Goal: Task Accomplishment & Management: Manage account settings

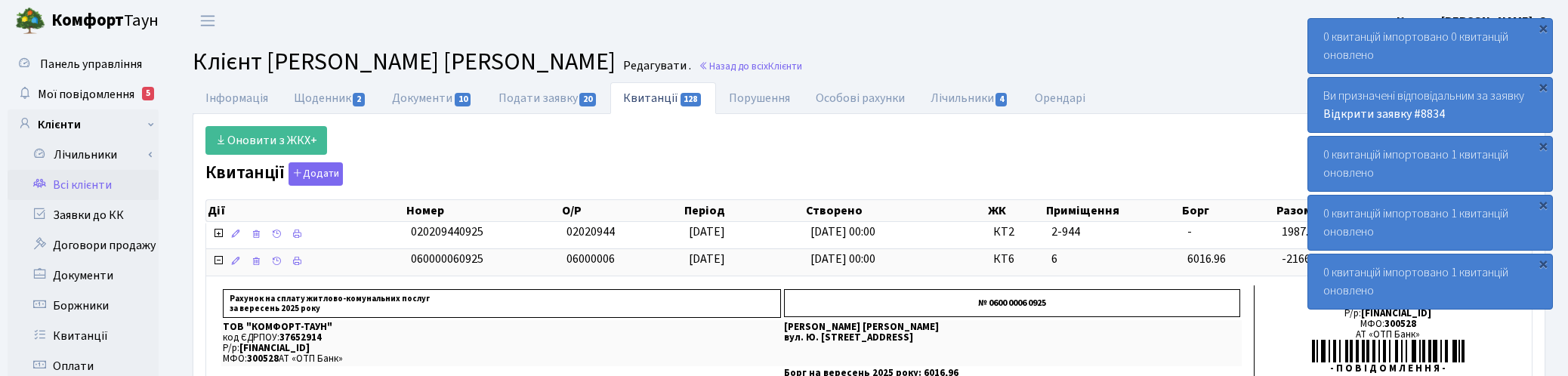
select select "25"
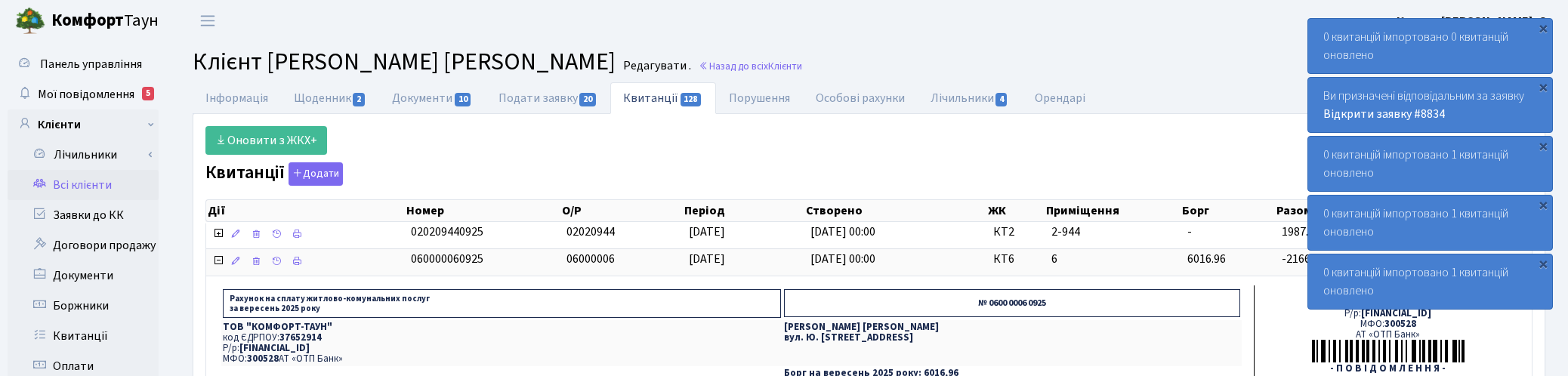
scroll to position [283, 0]
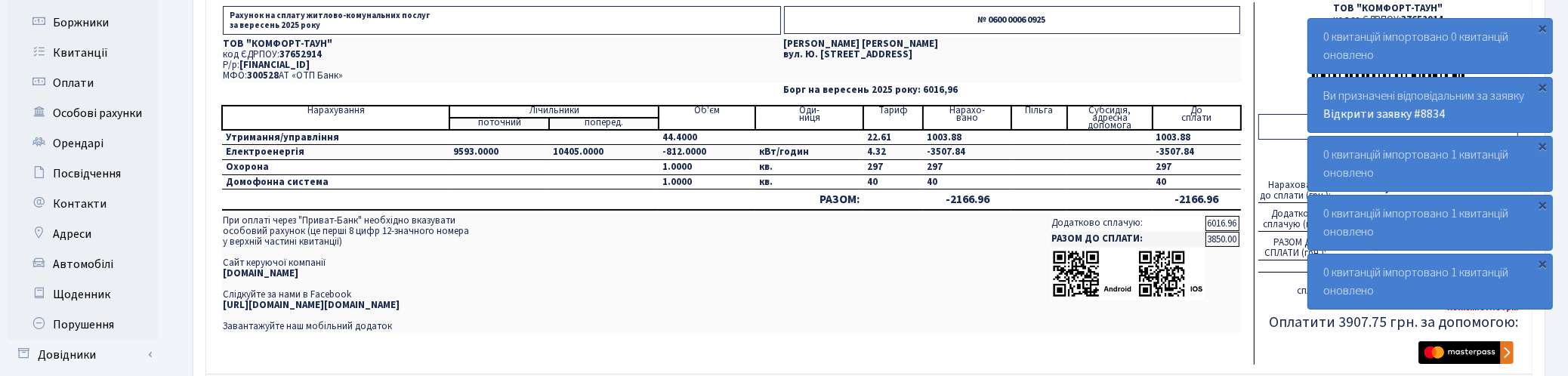
click at [824, 183] on td "кв." at bounding box center [809, 182] width 108 height 15
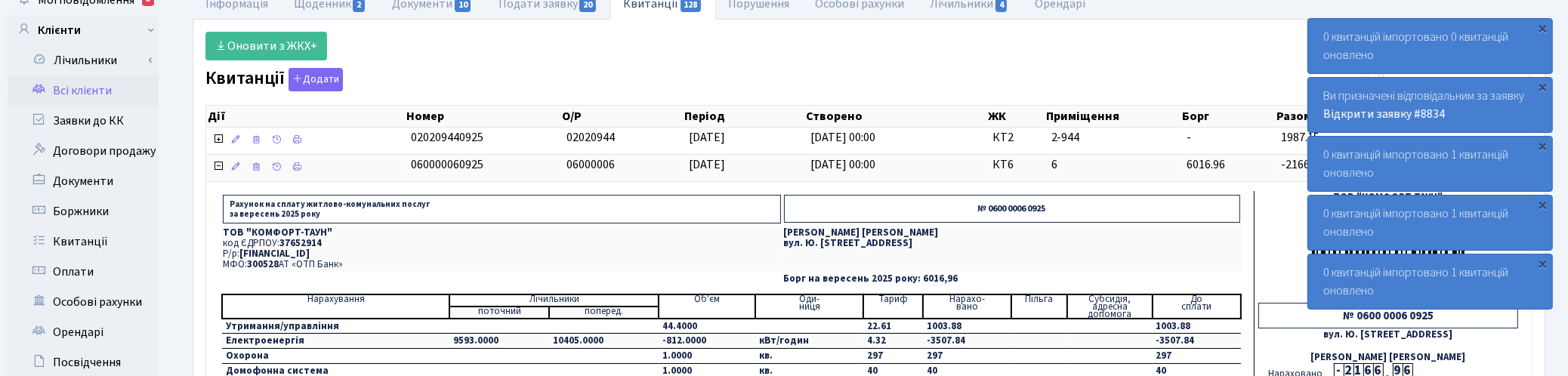
scroll to position [0, 0]
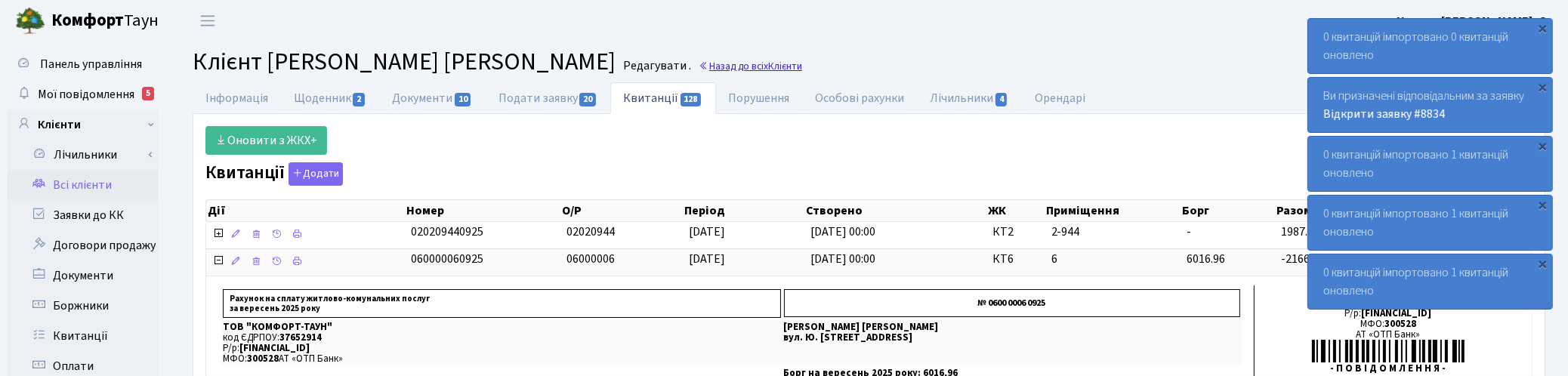
click at [722, 70] on link "Назад до всіх Клієнти" at bounding box center [750, 65] width 103 height 15
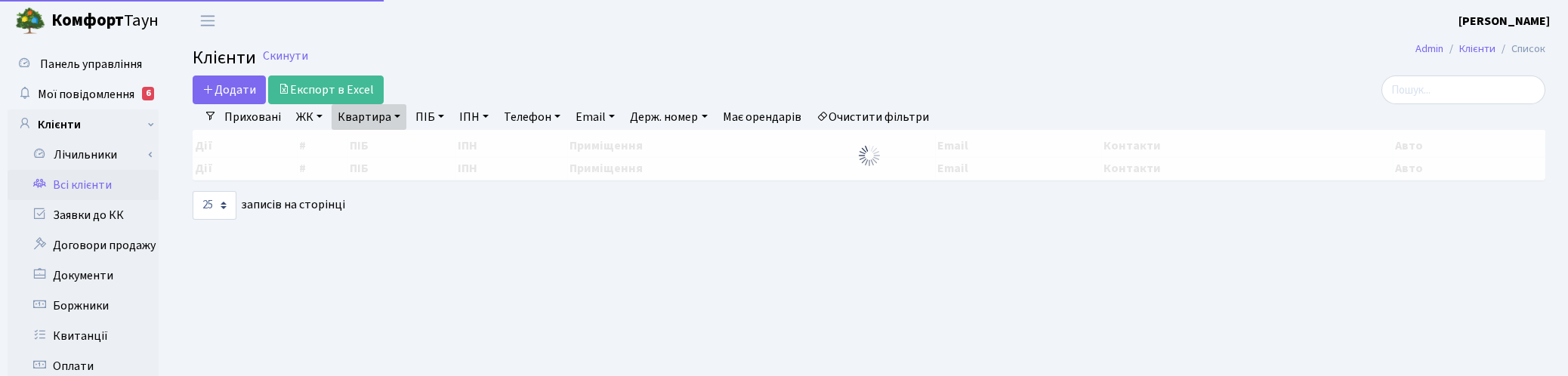
select select "25"
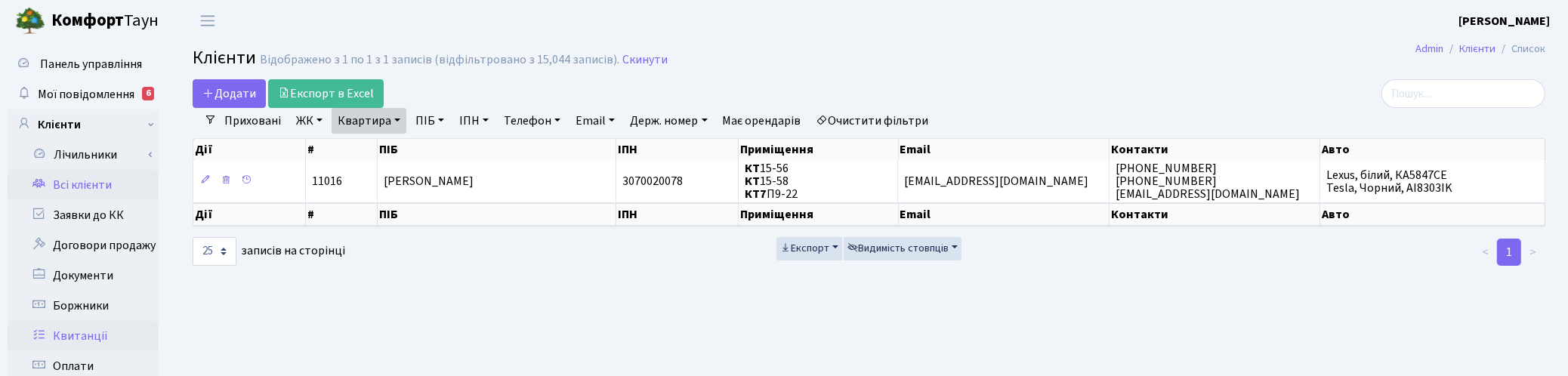
click at [91, 328] on link "Квитанції" at bounding box center [83, 335] width 151 height 30
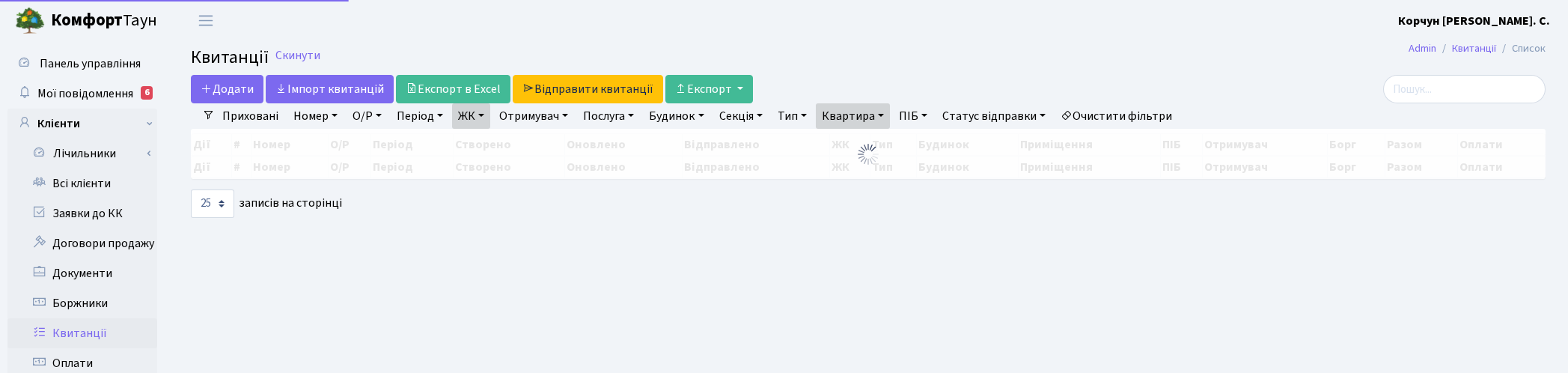
select select "25"
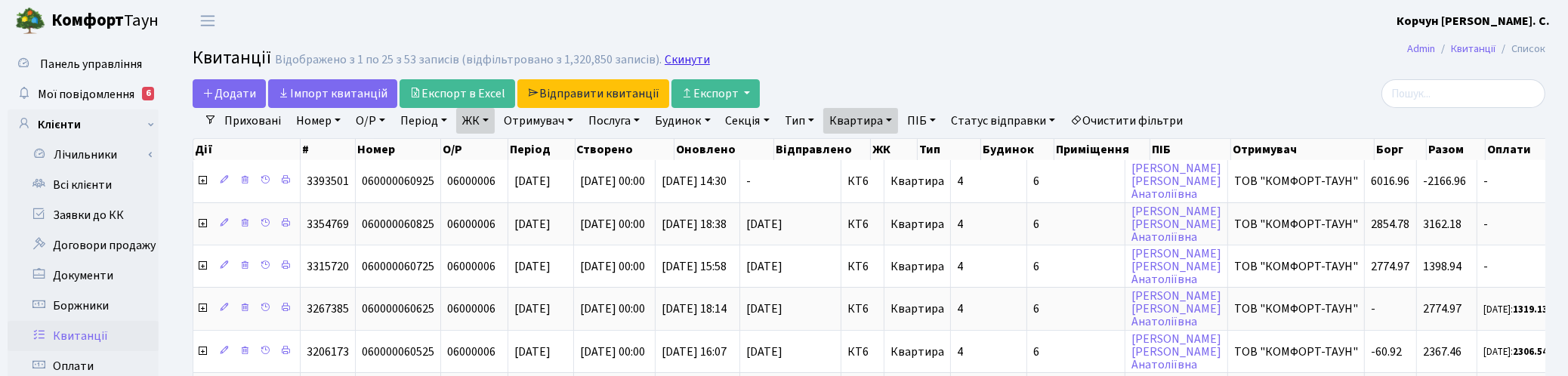
click at [685, 64] on link "Скинути" at bounding box center [687, 60] width 45 height 15
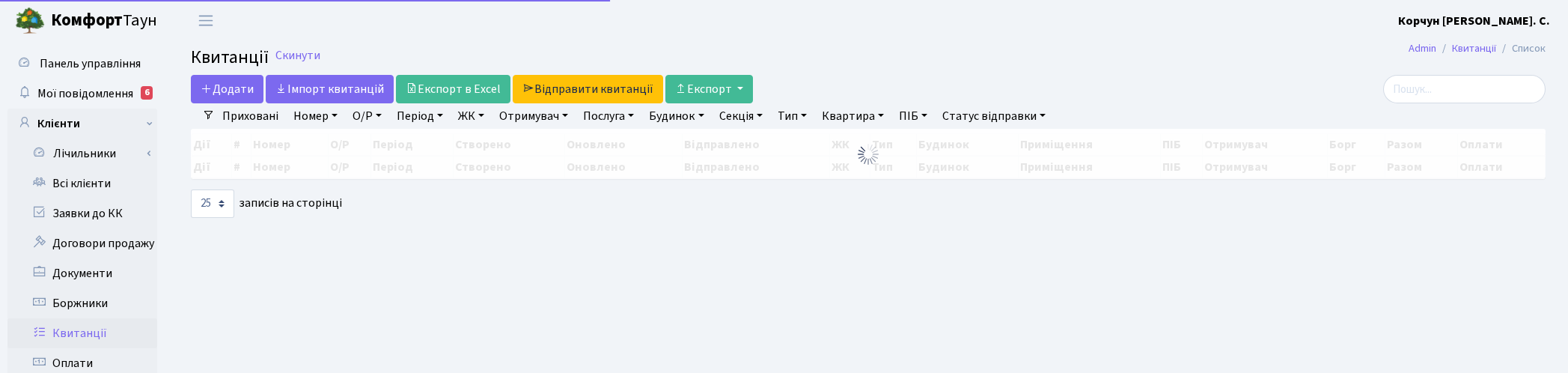
select select "25"
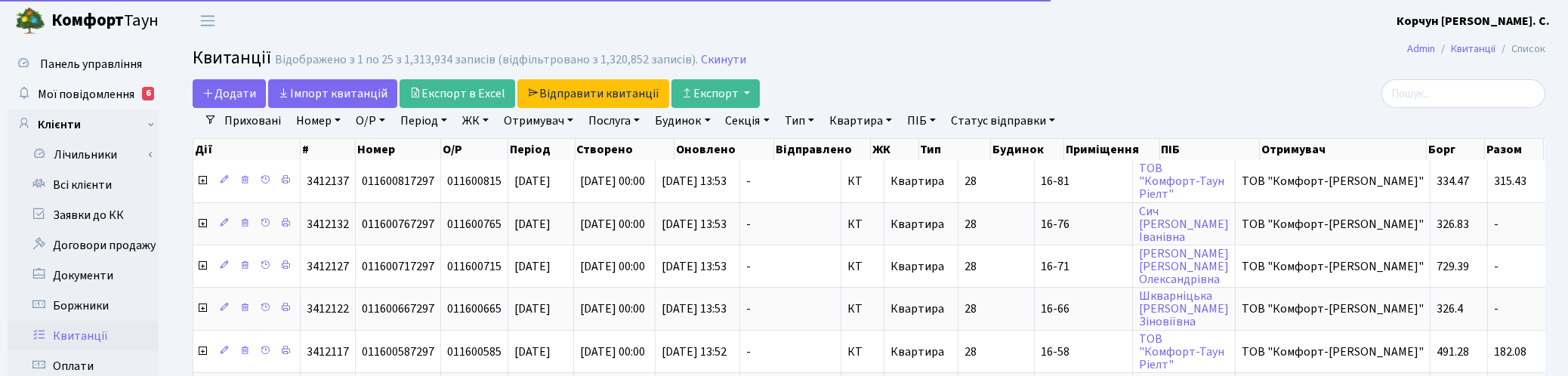
click at [862, 117] on link "Квартира" at bounding box center [860, 120] width 75 height 25
click at [878, 148] on input "text" at bounding box center [868, 149] width 89 height 29
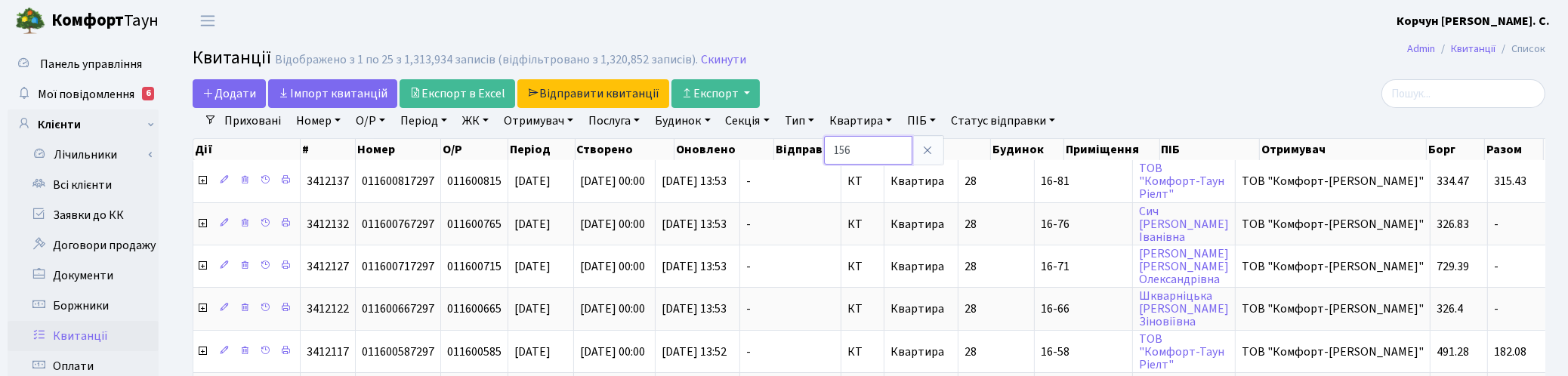
type input "156"
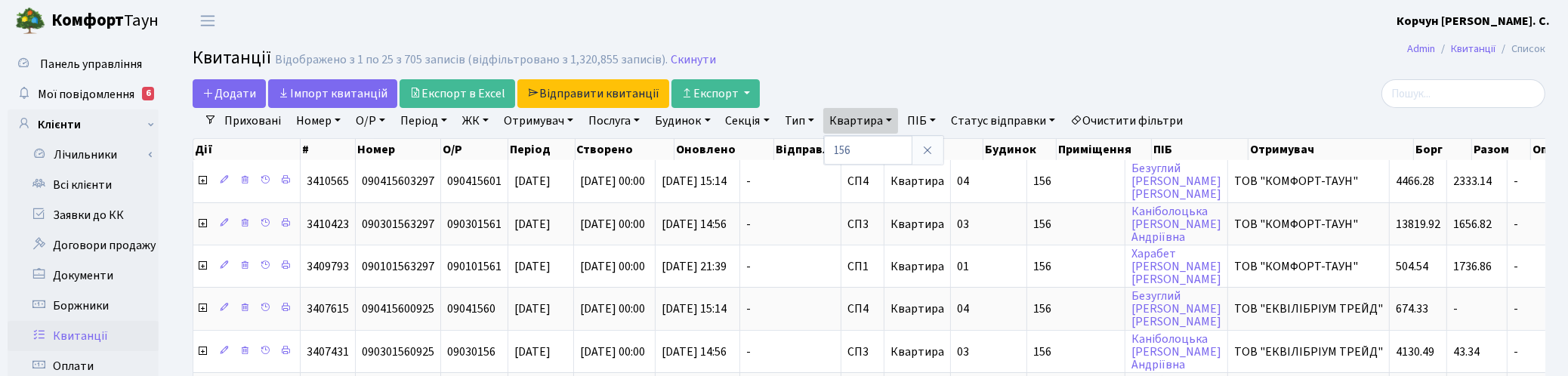
click at [470, 122] on link "ЖК" at bounding box center [476, 120] width 39 height 25
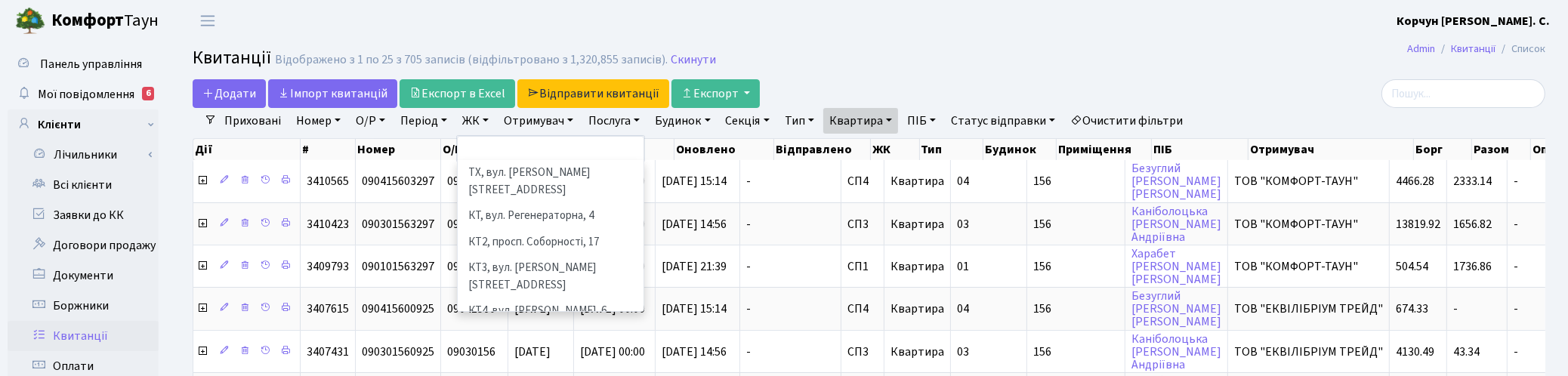
click at [568, 324] on li "КТ5, вул. Березнева, 14Б" at bounding box center [550, 346] width 183 height 43
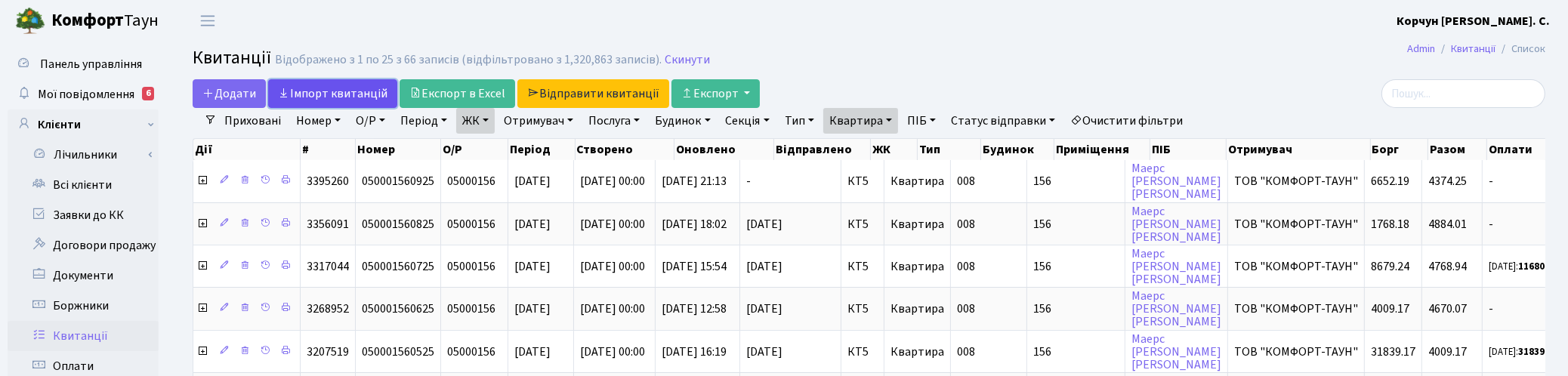
click at [352, 96] on link "Iмпорт квитанцій" at bounding box center [333, 93] width 130 height 29
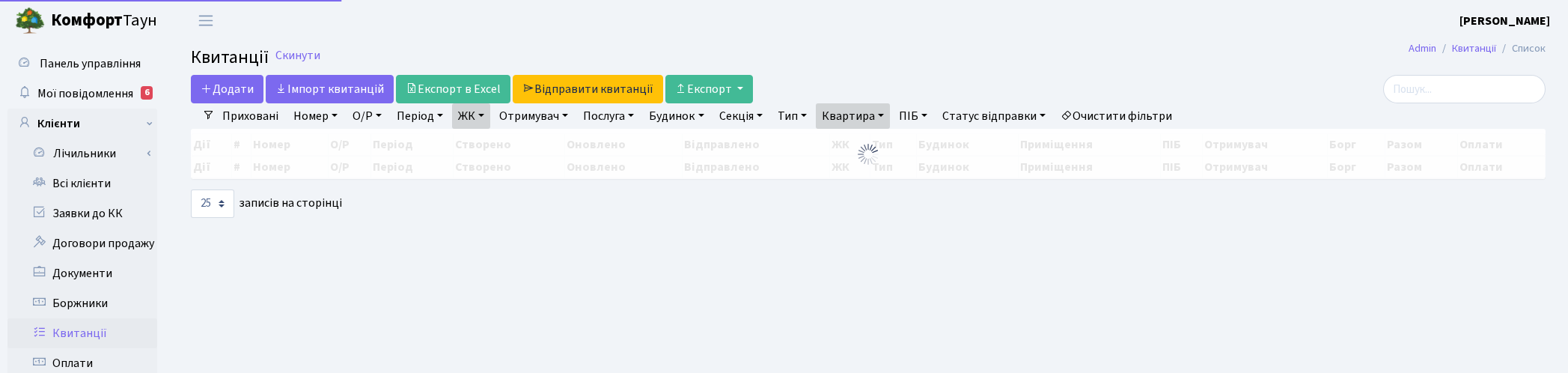
select select "25"
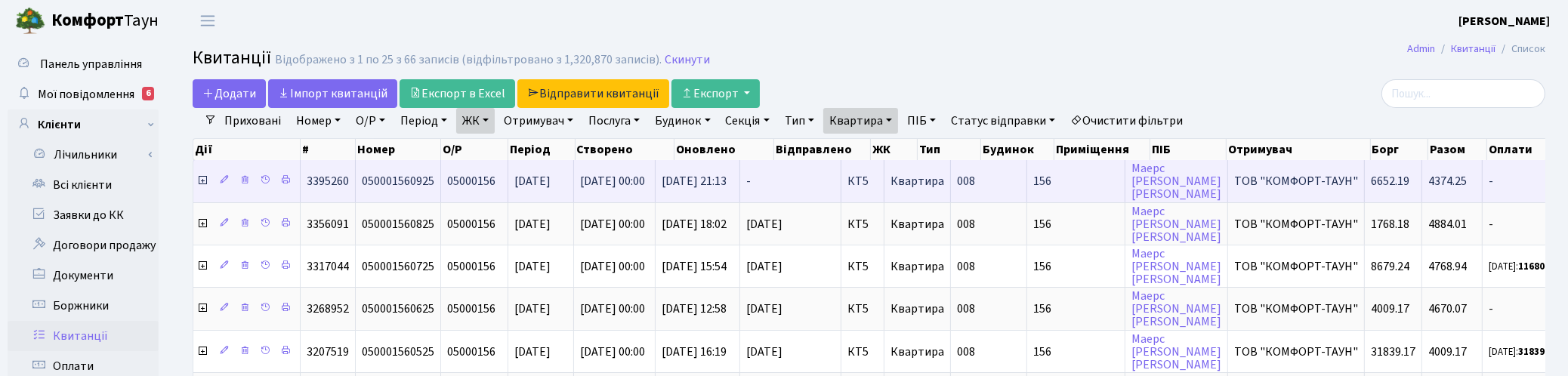
click at [202, 178] on icon at bounding box center [203, 180] width 12 height 12
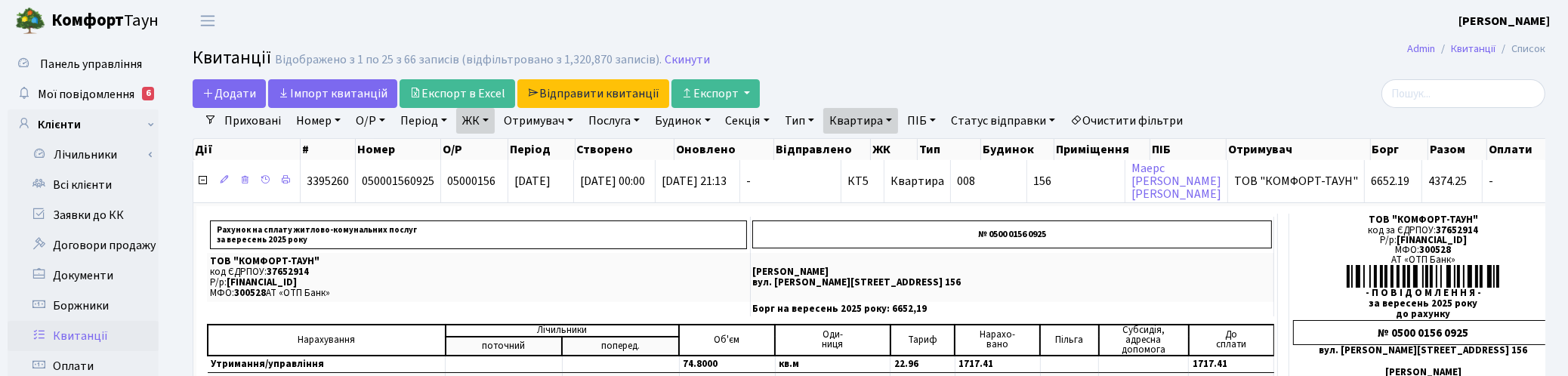
click at [833, 48] on h2 "Квитанції Відображено з 1 по 25 з 66 записів (відфільтровано з 1,320,870 записі…" at bounding box center [869, 60] width 1352 height 25
click at [364, 88] on link "Iмпорт квитанцій" at bounding box center [333, 93] width 130 height 29
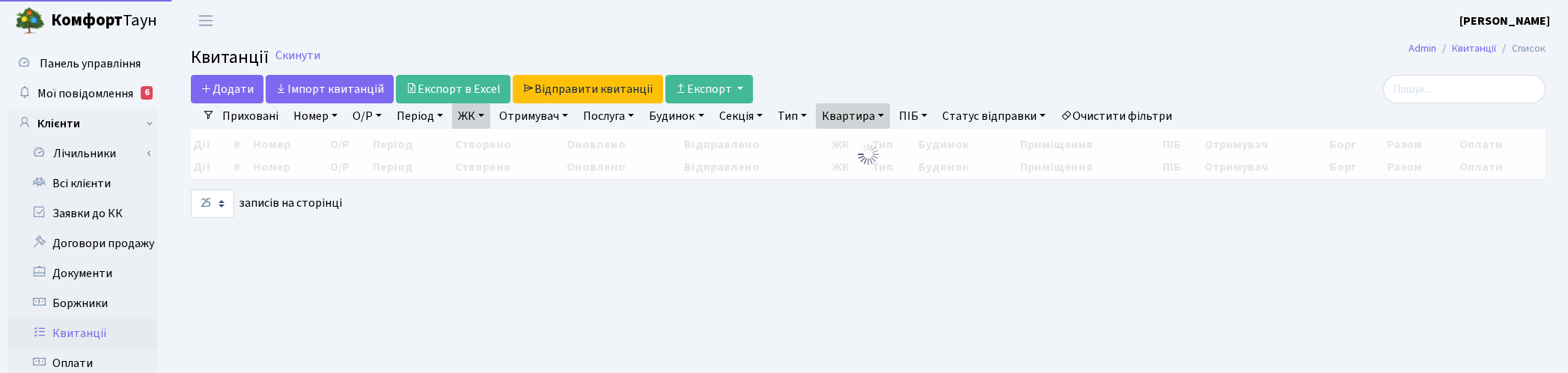
select select "25"
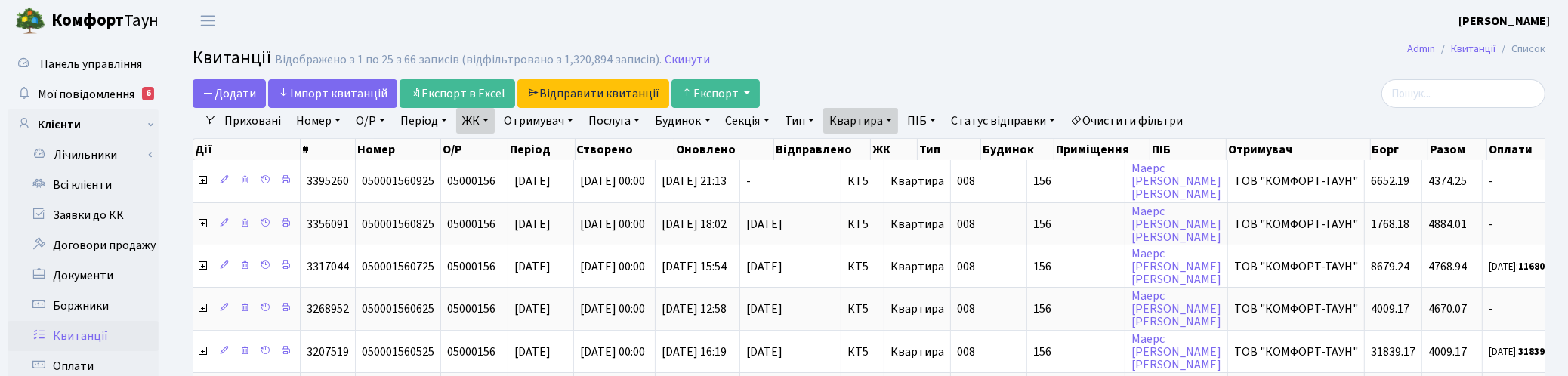
drag, startPoint x: 887, startPoint y: 49, endPoint x: 1041, endPoint y: 136, distance: 176.9
click at [887, 49] on h2 "Квитанції Відображено з 1 по 25 з 66 записів (відфільтровано з 1,320,894 записі…" at bounding box center [869, 60] width 1352 height 25
click at [374, 87] on link "Iмпорт квитанцій" at bounding box center [333, 93] width 130 height 29
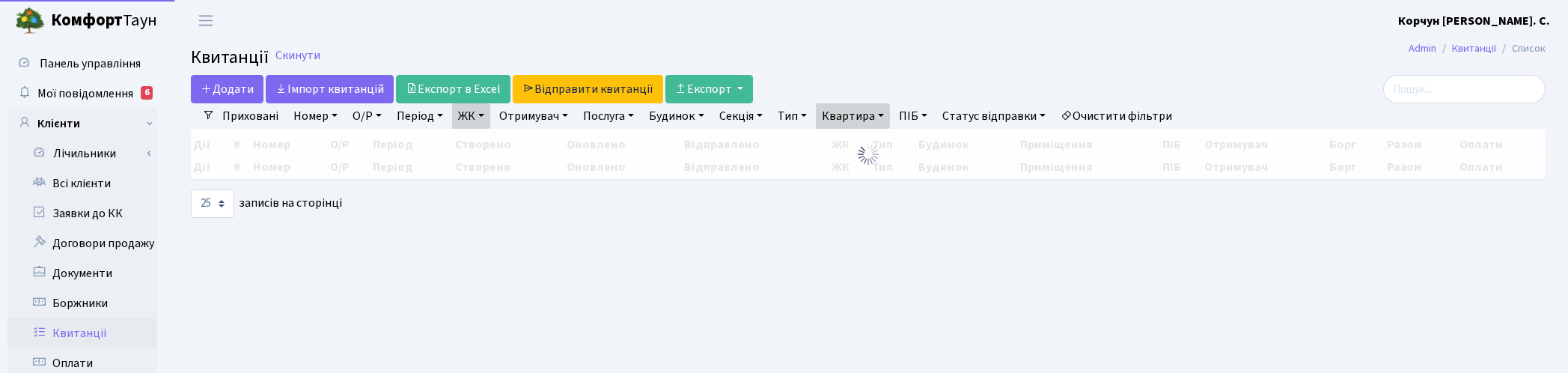
select select "25"
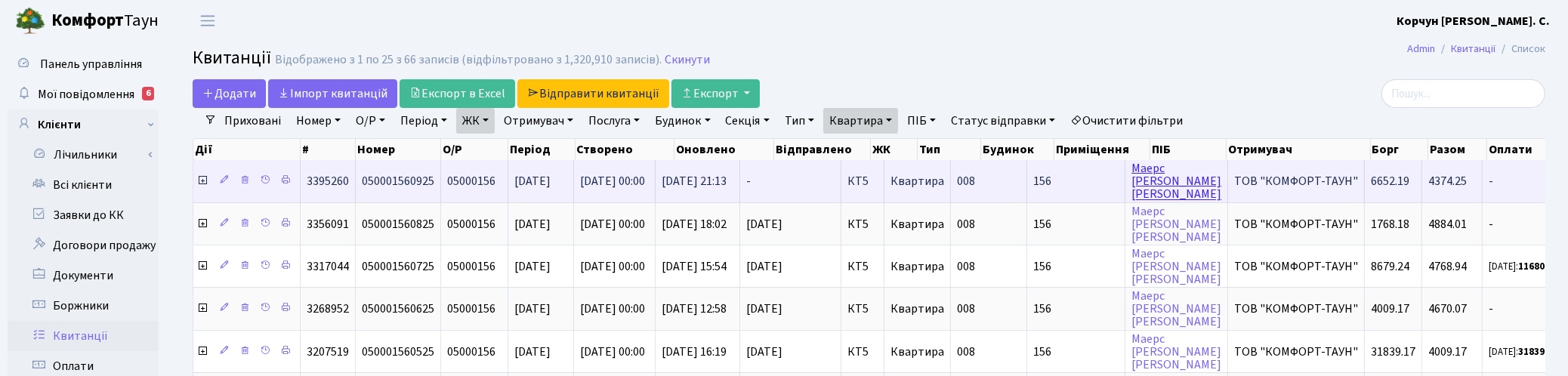
click at [1170, 179] on link "[PERSON_NAME]" at bounding box center [1176, 181] width 90 height 42
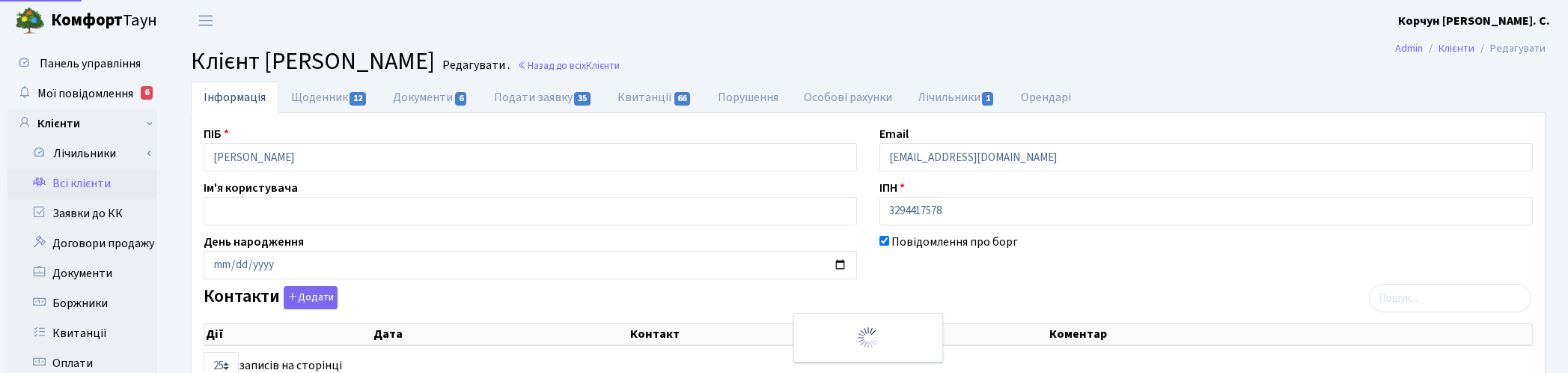
select select "25"
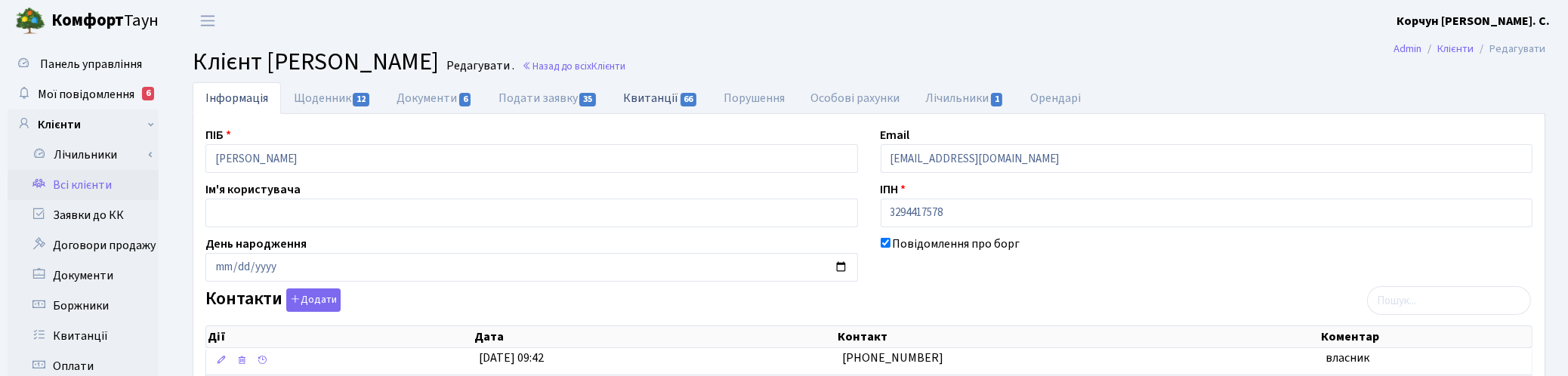
click at [643, 95] on link "Квитанції 66" at bounding box center [660, 98] width 100 height 31
select select "25"
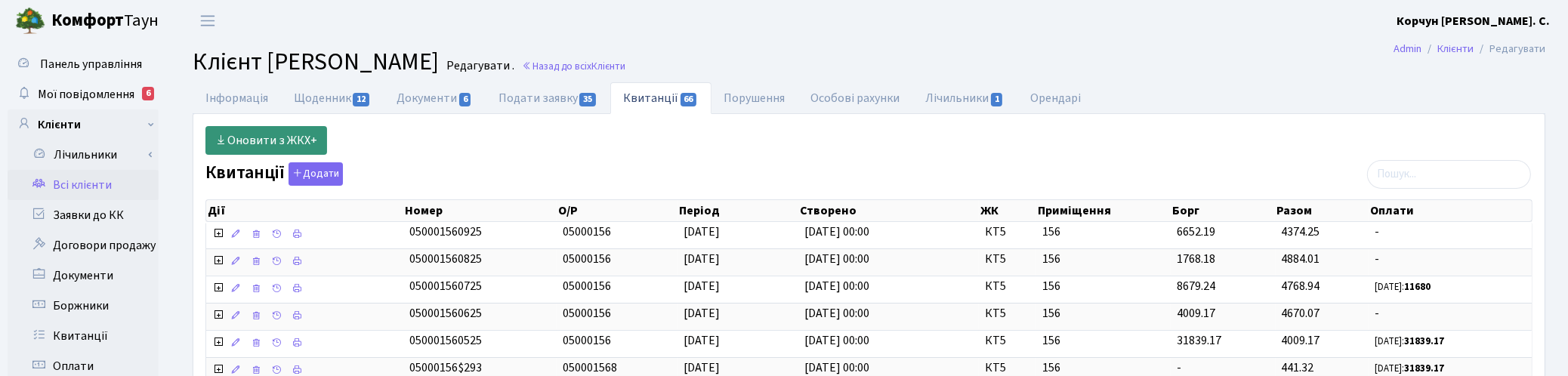
click at [267, 133] on link "Оновити з ЖКХ+" at bounding box center [266, 140] width 122 height 29
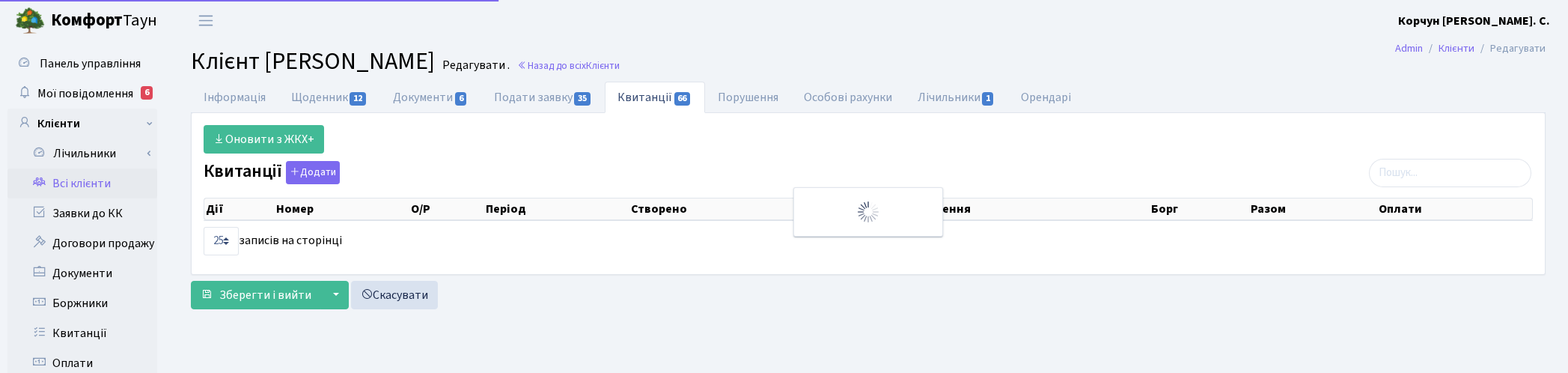
select select "25"
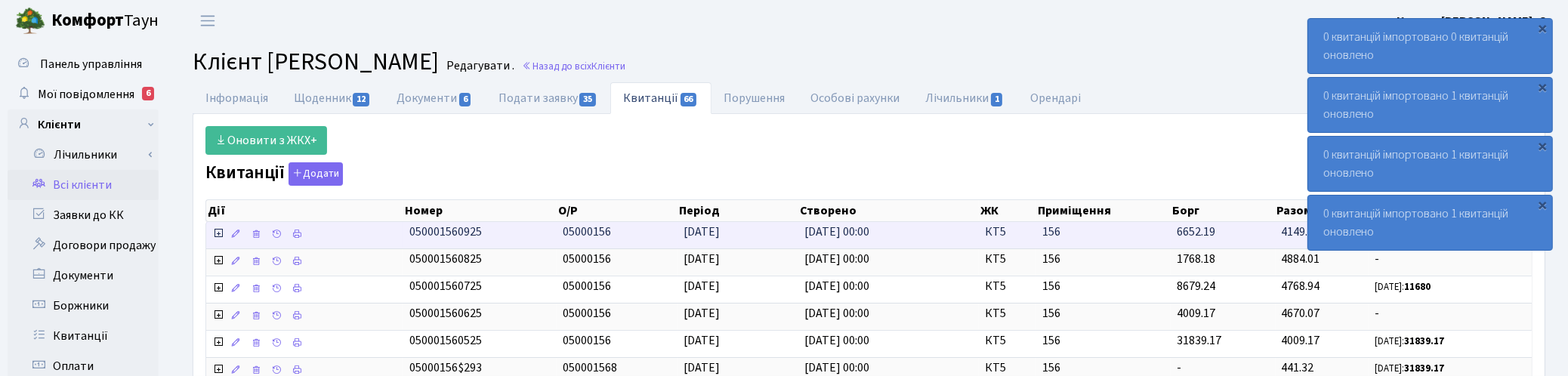
click at [220, 237] on icon at bounding box center [218, 233] width 12 height 12
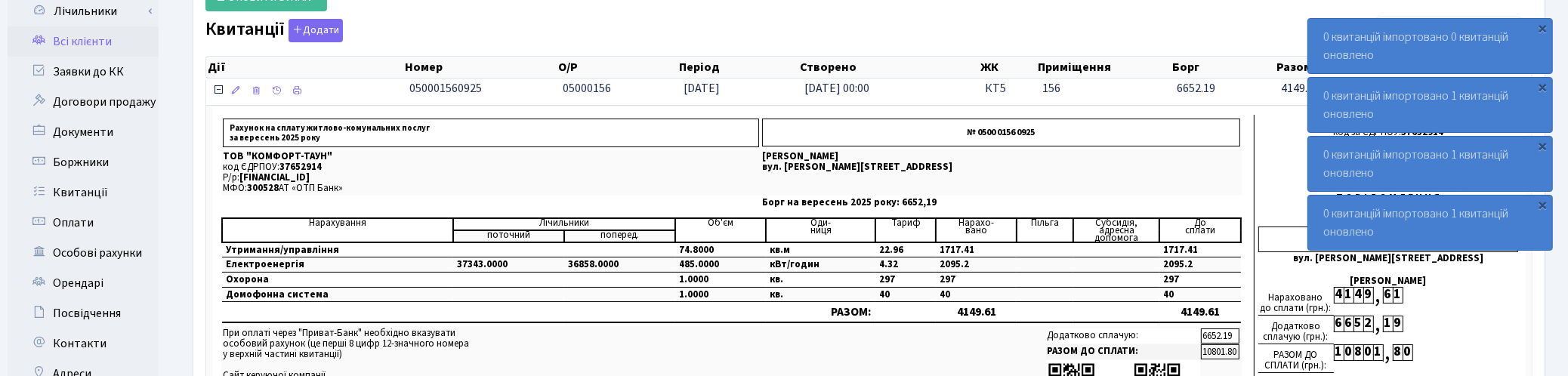
scroll to position [189, 0]
